Goal: Task Accomplishment & Management: Complete application form

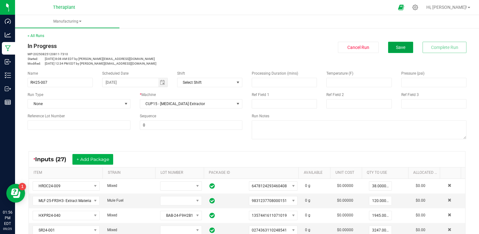
click at [403, 52] on button "Save" at bounding box center [400, 47] width 25 height 11
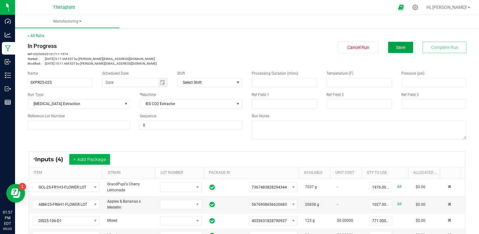
click at [401, 52] on button "Save" at bounding box center [400, 47] width 25 height 11
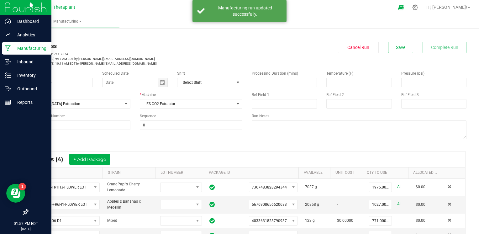
click at [10, 47] on icon at bounding box center [8, 48] width 6 height 6
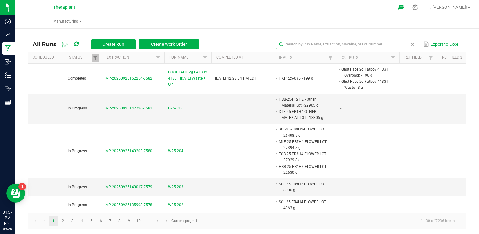
click at [399, 45] on input "text" at bounding box center [347, 44] width 142 height 9
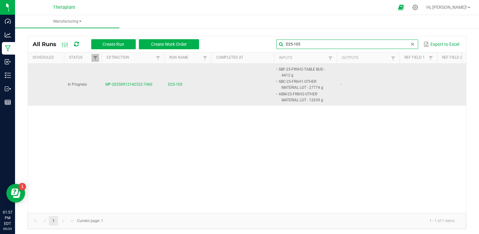
type input "D25-105"
click at [180, 85] on span "D25-105" at bounding box center [175, 85] width 14 height 6
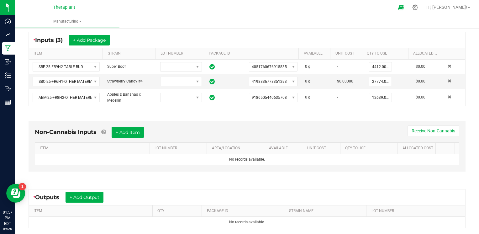
scroll to position [183, 0]
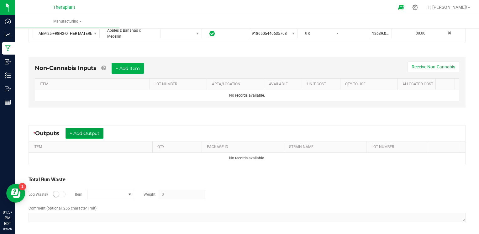
click at [92, 128] on button "+ Add Output" at bounding box center [85, 133] width 38 height 11
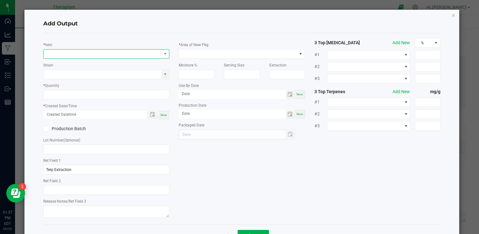
click at [133, 53] on span "NO DATA FOUND" at bounding box center [103, 54] width 118 height 9
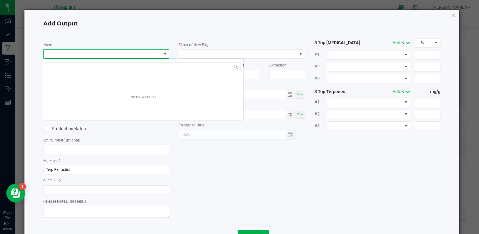
scroll to position [9, 125]
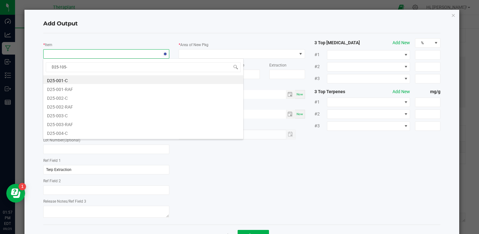
type input "D25-105-C"
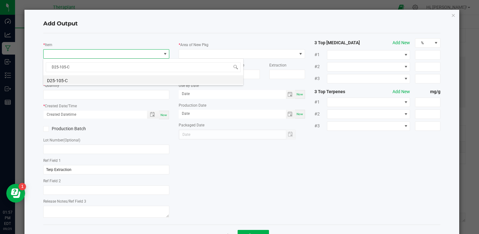
click at [87, 79] on li "D25-105-C" at bounding box center [143, 79] width 200 height 9
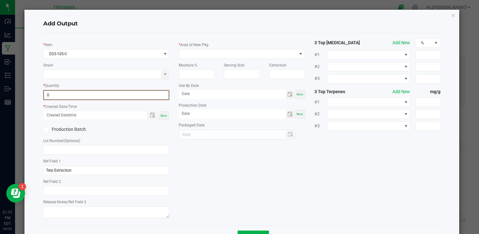
click at [83, 92] on input "0" at bounding box center [106, 95] width 125 height 9
type input "4586.0000 g"
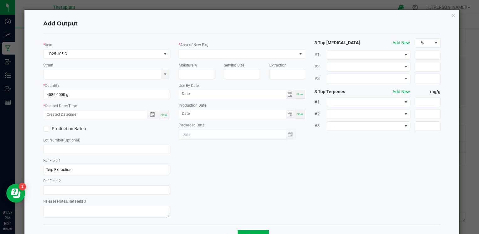
click at [161, 114] on span "Now" at bounding box center [164, 114] width 7 height 3
type input "09/25/2025 1:57 PM"
type input "[DATE]"
click at [258, 55] on span at bounding box center [238, 54] width 118 height 9
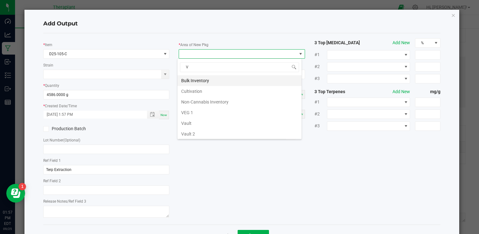
type input "VA"
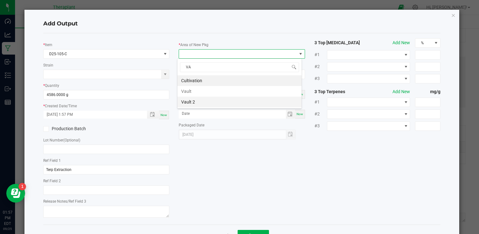
click at [215, 103] on li "Vault 2" at bounding box center [239, 102] width 124 height 11
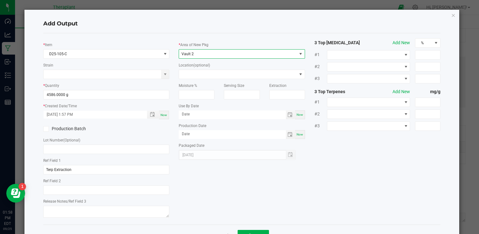
scroll to position [22, 0]
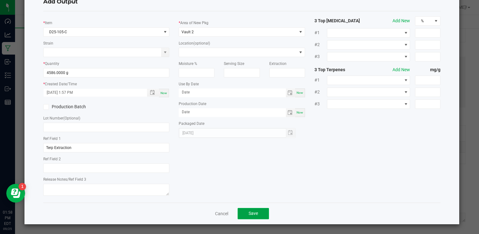
click at [253, 212] on span "Save" at bounding box center [253, 213] width 9 height 5
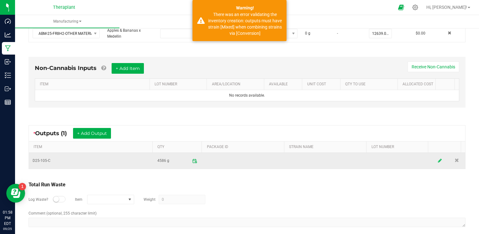
click at [438, 159] on icon at bounding box center [440, 161] width 4 height 4
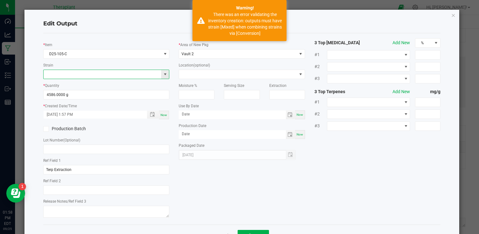
click at [128, 73] on input at bounding box center [103, 74] width 118 height 9
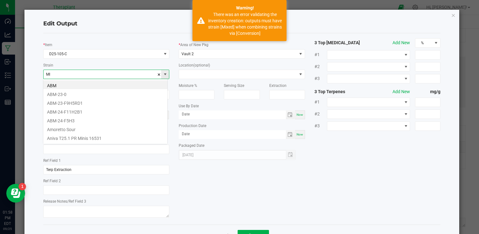
scroll to position [9, 125]
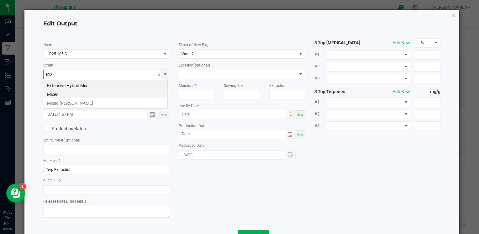
click at [96, 93] on li "Mixed" at bounding box center [105, 93] width 124 height 9
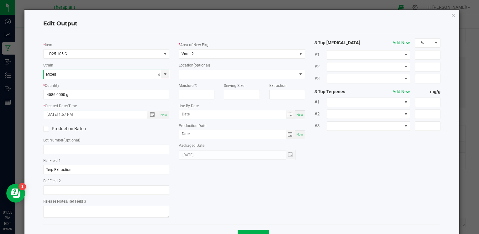
scroll to position [22, 0]
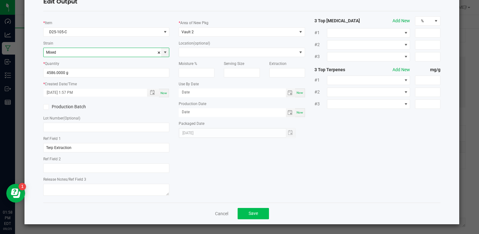
type input "Mixed"
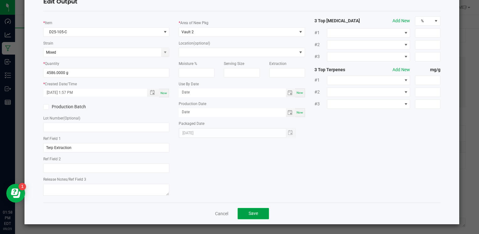
click at [241, 215] on button "Save" at bounding box center [253, 213] width 31 height 11
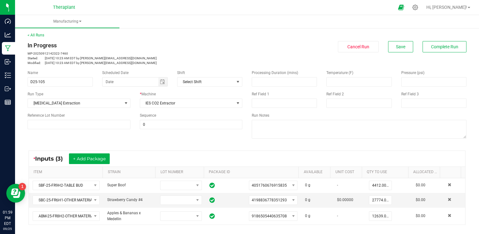
scroll to position [0, 0]
click at [401, 48] on button "Save" at bounding box center [400, 47] width 25 height 11
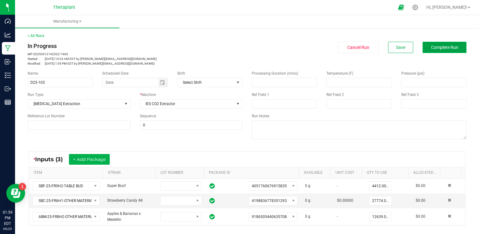
click at [430, 50] on button "Complete Run" at bounding box center [445, 47] width 44 height 11
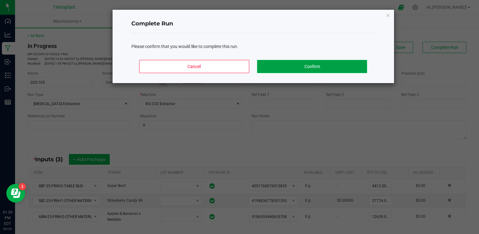
click at [343, 62] on button "Confirm" at bounding box center [312, 66] width 110 height 13
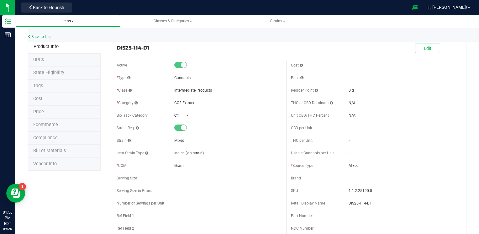
click at [64, 20] on span "Items" at bounding box center [67, 21] width 13 height 4
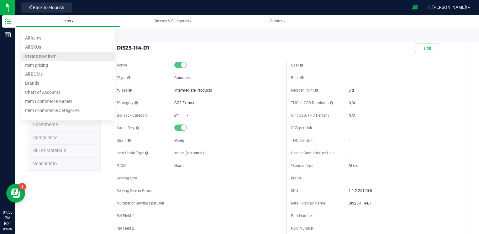
click at [55, 56] on span "Create new item" at bounding box center [40, 56] width 31 height 5
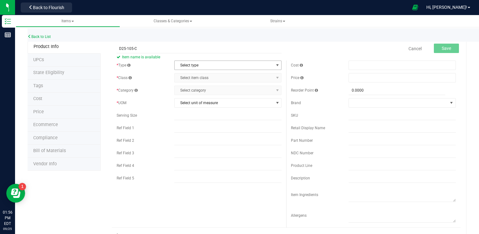
type input "D25-105-C"
click at [221, 61] on span "Select type" at bounding box center [224, 65] width 99 height 9
click at [211, 72] on li "Cannabis" at bounding box center [225, 75] width 105 height 9
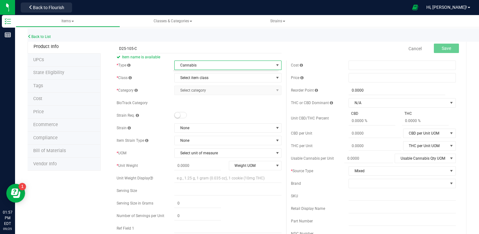
click at [211, 72] on body "Inventory Reports 01:57 PM EDT 09/25/2025 09/25 Theraplant Back to Flourish Hi,…" at bounding box center [239, 117] width 479 height 234
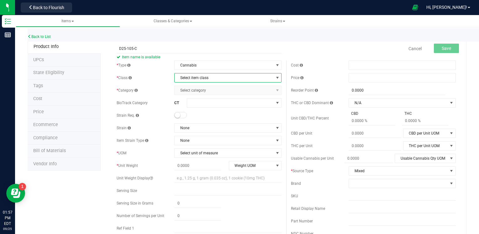
click at [214, 77] on span "Select item class" at bounding box center [224, 77] width 99 height 9
click at [203, 108] on li "Intermediate Products" at bounding box center [225, 107] width 105 height 9
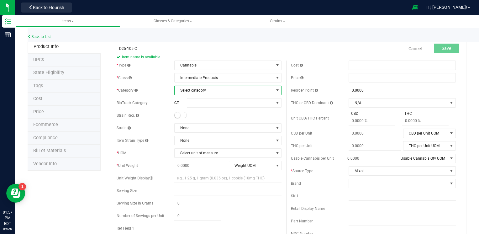
click at [221, 90] on span "Select category" at bounding box center [224, 90] width 99 height 9
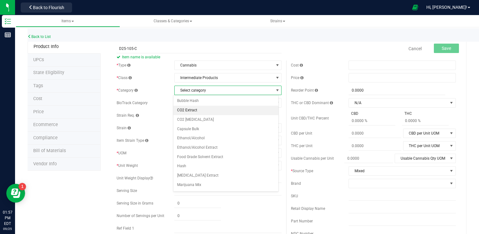
click at [203, 111] on li "CO2 Extract" at bounding box center [225, 110] width 105 height 9
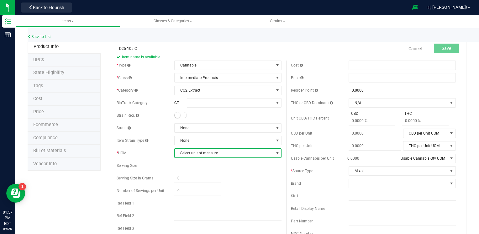
click at [214, 155] on span "Select unit of measure" at bounding box center [224, 153] width 99 height 9
click at [188, 67] on li "Gram" at bounding box center [225, 66] width 105 height 9
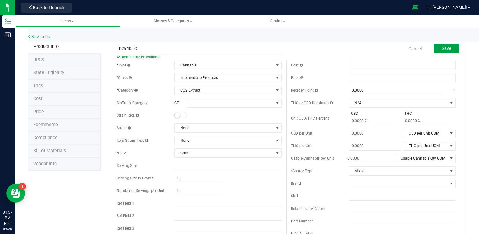
click at [442, 49] on span "Save" at bounding box center [446, 48] width 9 height 5
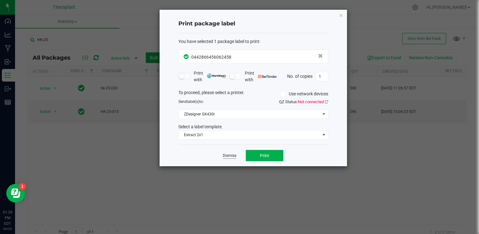
click at [229, 157] on link "Dismiss" at bounding box center [229, 155] width 13 height 5
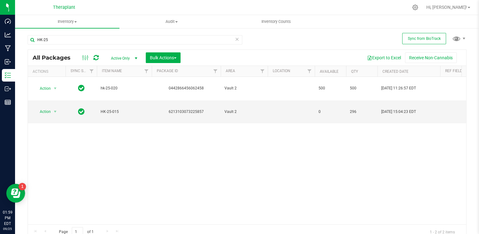
click at [236, 40] on icon at bounding box center [237, 39] width 4 height 8
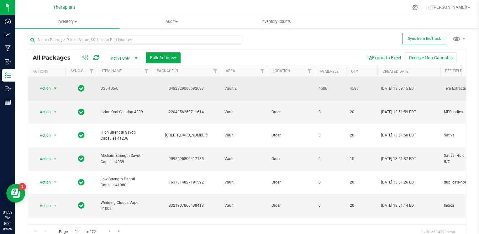
click at [52, 89] on span "select" at bounding box center [55, 88] width 8 height 9
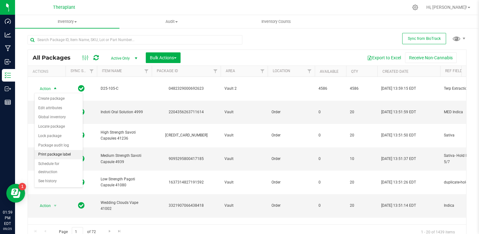
click at [58, 156] on li "Print package label" at bounding box center [58, 154] width 48 height 9
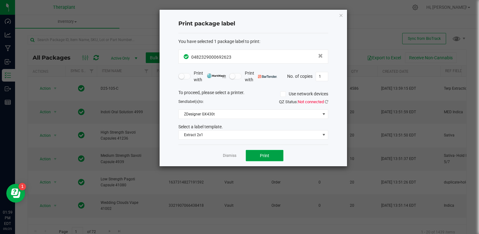
click at [277, 156] on button "Print" at bounding box center [265, 155] width 38 height 11
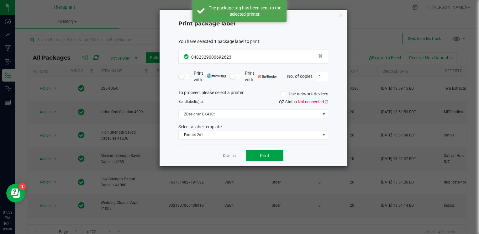
click at [277, 156] on button "Print" at bounding box center [265, 155] width 38 height 11
click at [231, 154] on link "Dismiss" at bounding box center [229, 155] width 13 height 5
